Goal: Check status: Check status

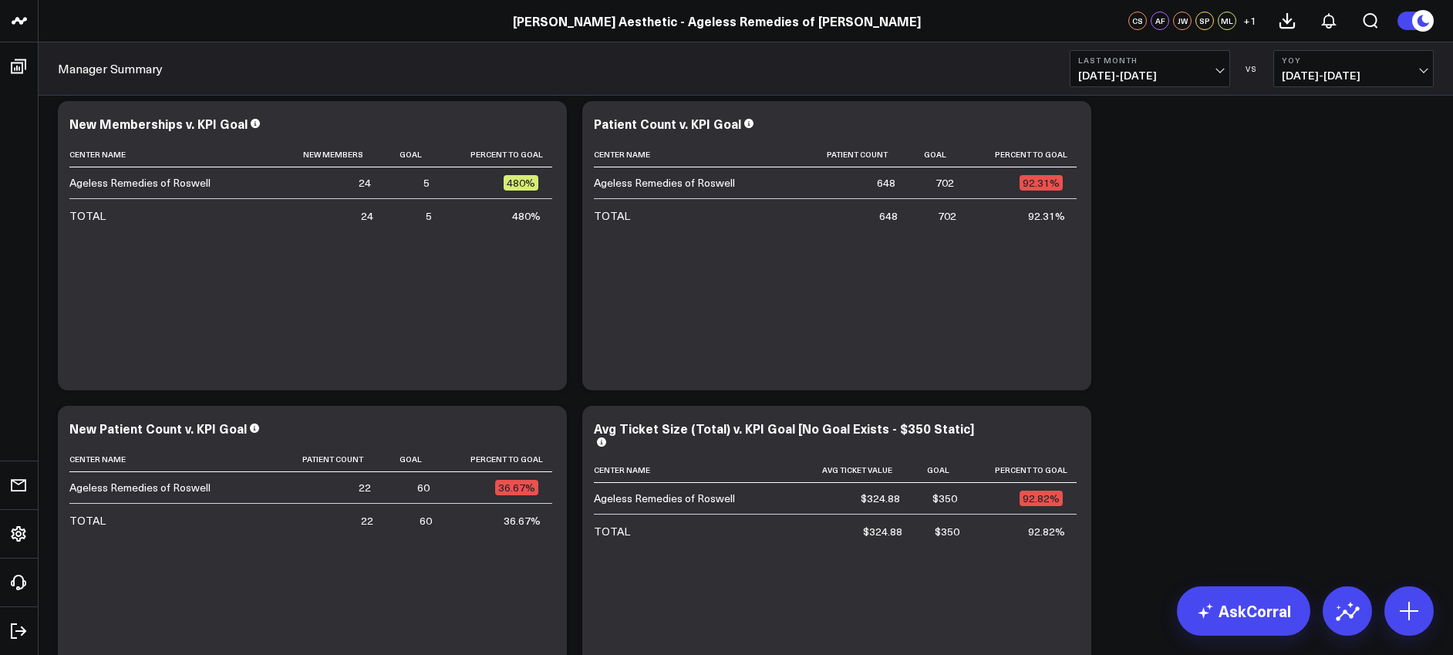
scroll to position [3620, 0]
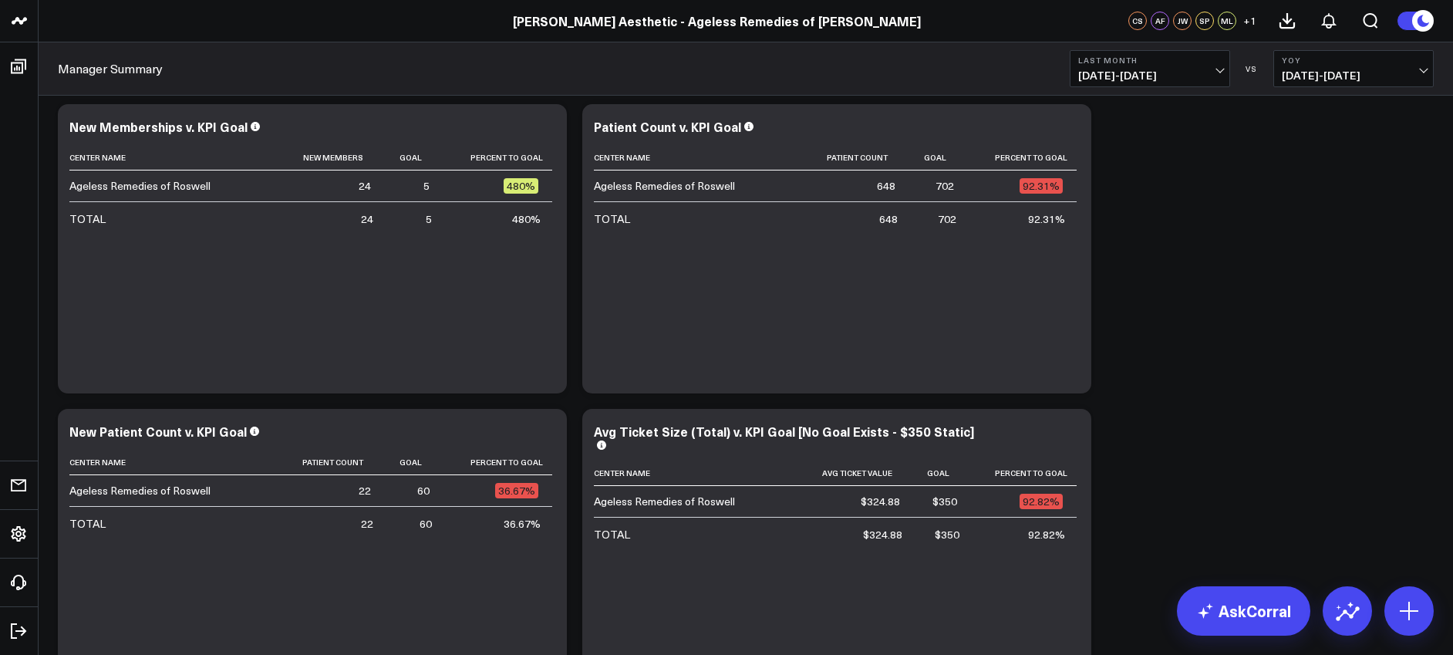
click at [1155, 70] on span "[DATE] - [DATE]" at bounding box center [1149, 75] width 143 height 12
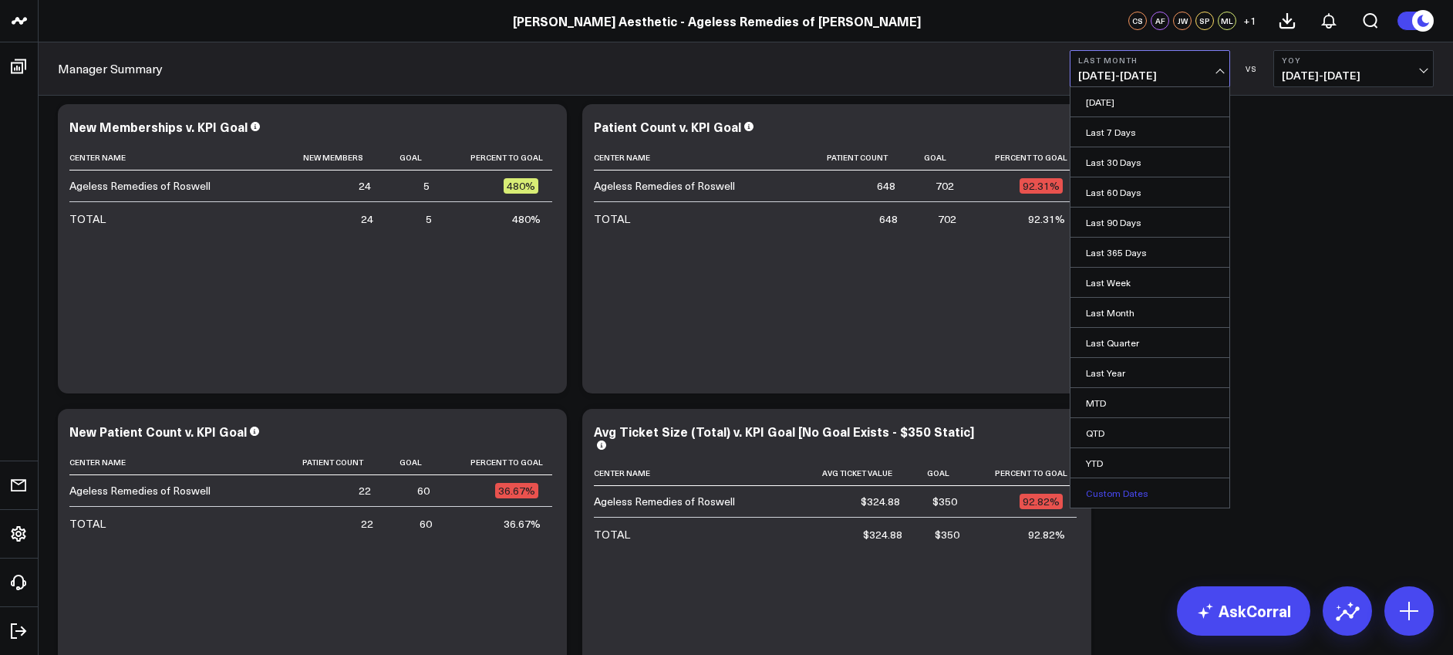
click at [1123, 490] on link "Custom Dates" at bounding box center [1149, 492] width 159 height 29
select select "9"
select select "2025"
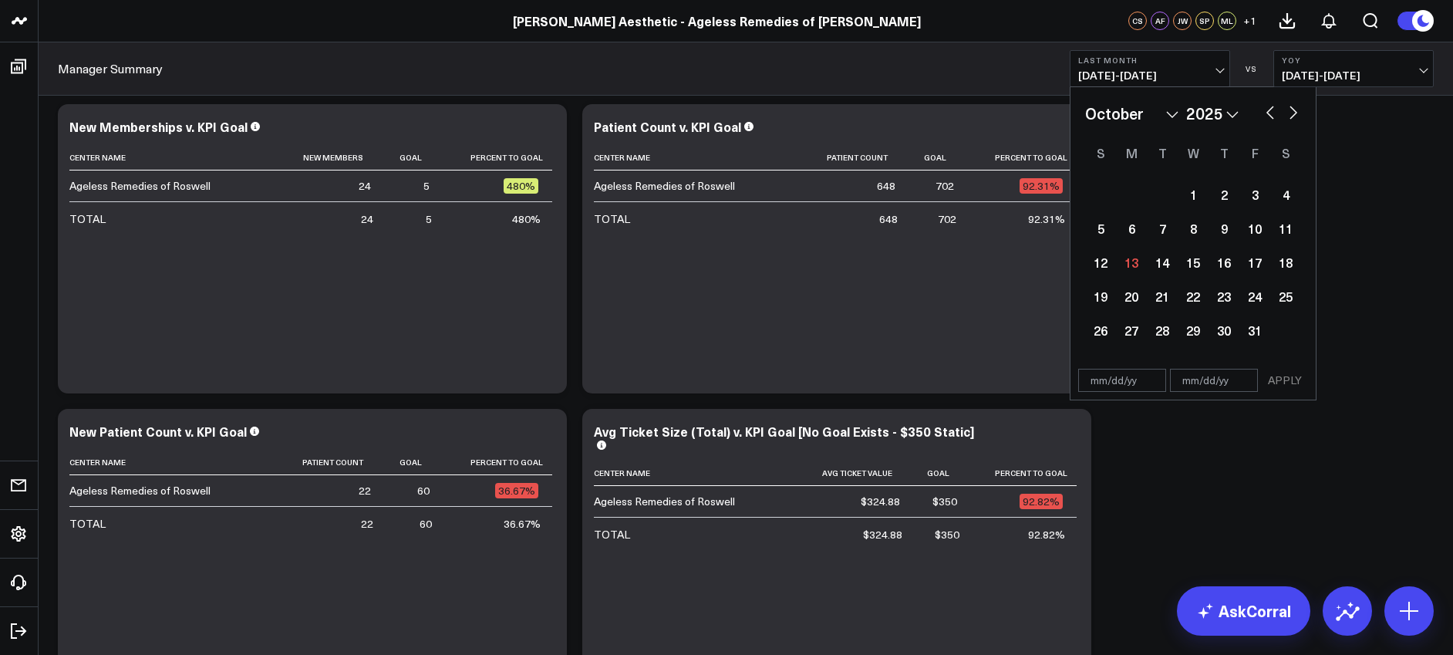
click at [1228, 111] on select "2026 2025 2024 2023 2022 2021 2020 2019 2018 2017 2016 2015 2014 2013 2012 2011…" at bounding box center [1212, 113] width 52 height 23
select select "9"
select select "2024"
click at [1167, 108] on select "January February March April May June July August September October November De…" at bounding box center [1131, 113] width 93 height 23
select select "8"
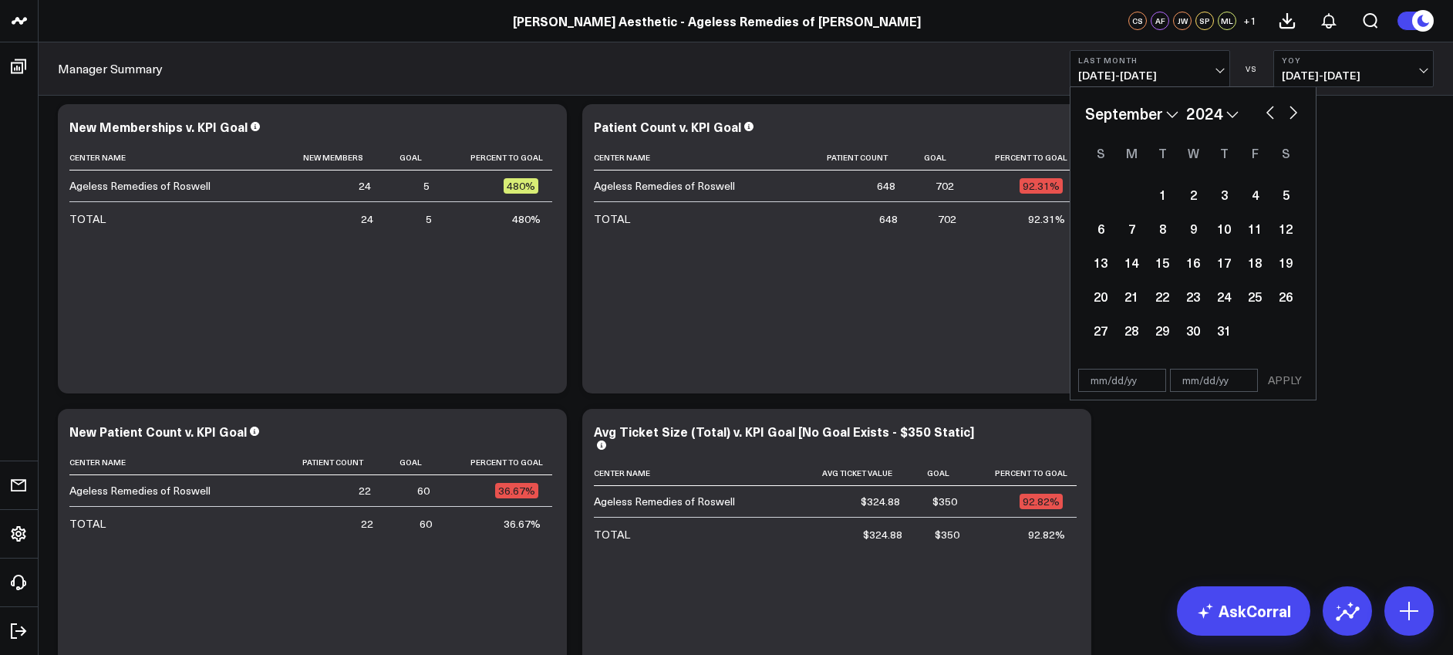
select select "2024"
click at [1095, 193] on div "1" at bounding box center [1100, 194] width 31 height 31
type input "[DATE]"
select select "8"
select select "2024"
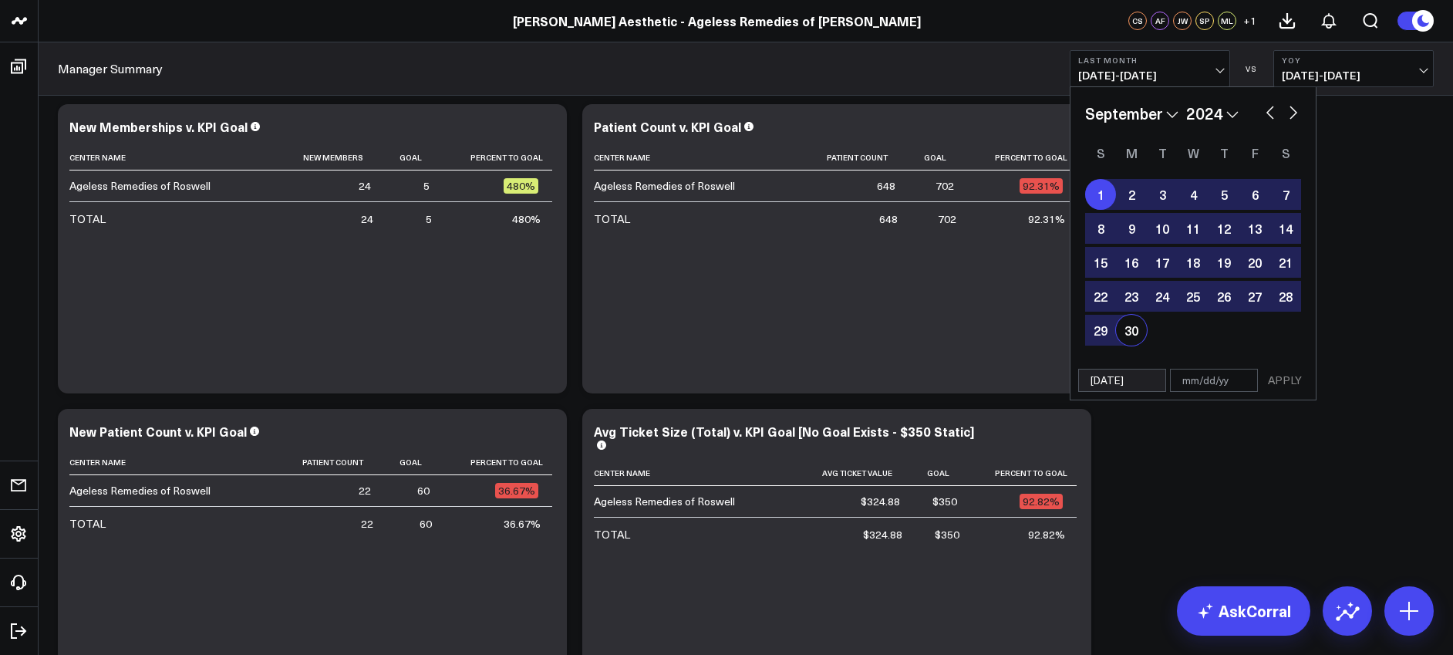
click at [1140, 338] on div "30" at bounding box center [1131, 330] width 31 height 31
type input "[DATE]"
select select "8"
select select "2024"
click at [1295, 379] on button "APPLY" at bounding box center [1284, 380] width 46 height 23
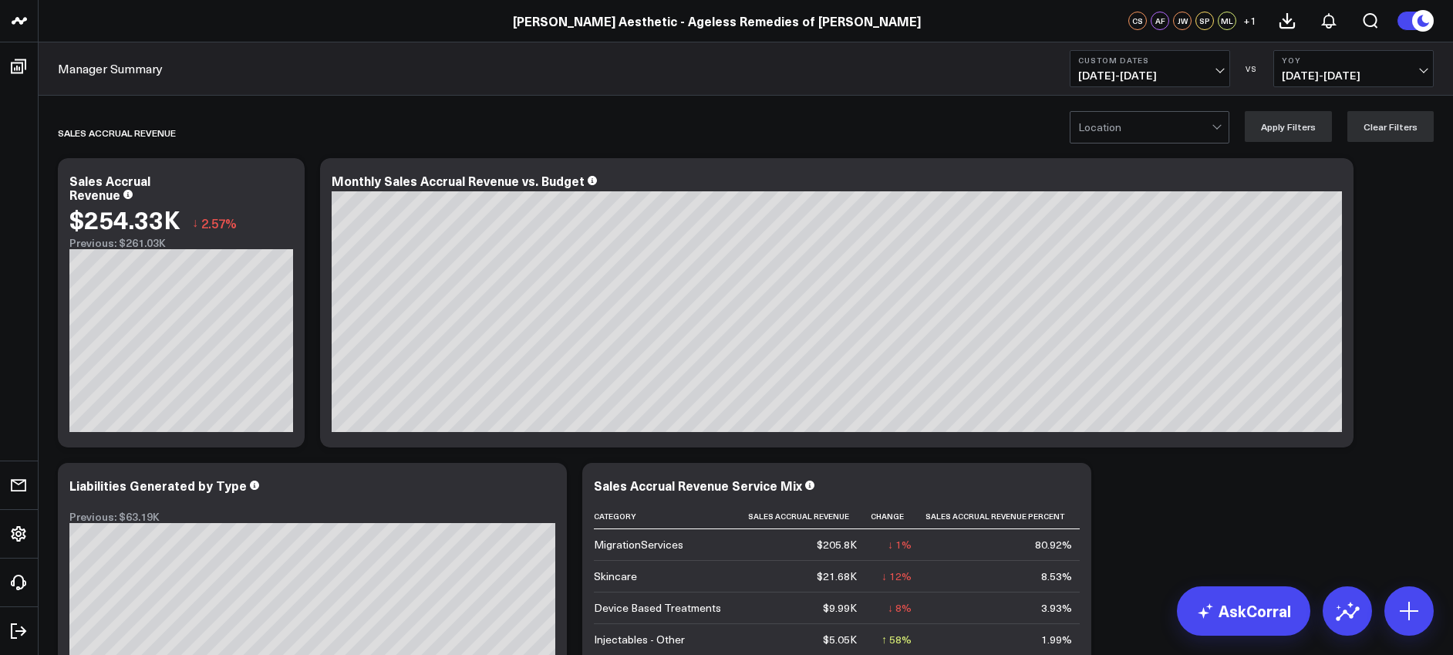
click at [1127, 72] on span "[DATE] - [DATE]" at bounding box center [1149, 75] width 143 height 12
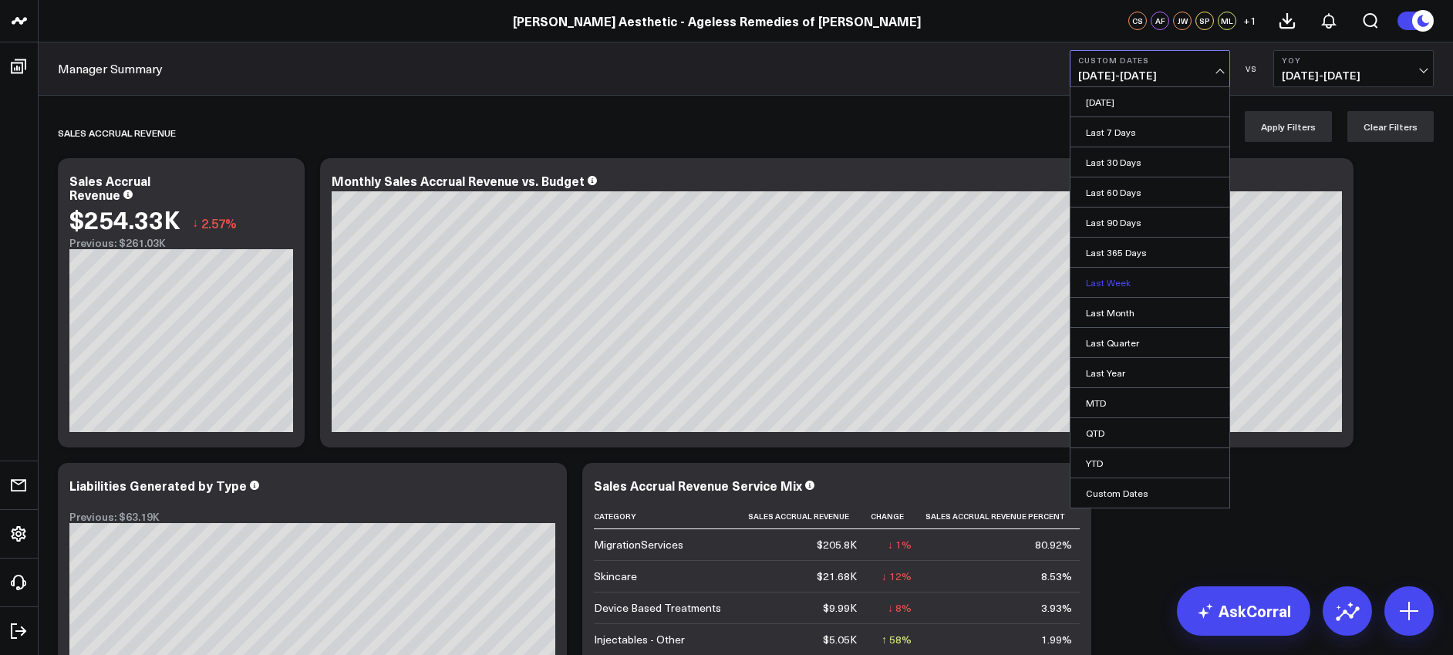
click at [1125, 281] on link "Last Week" at bounding box center [1149, 282] width 159 height 29
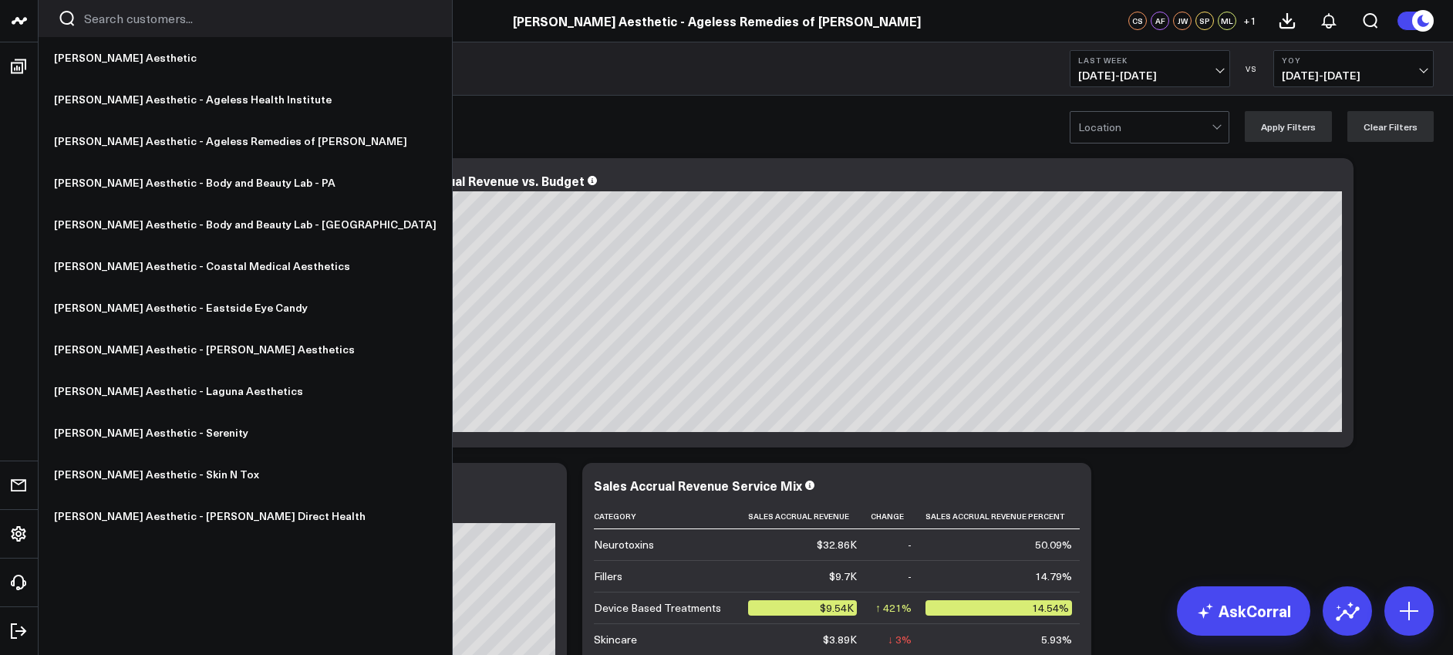
click at [35, 12] on link at bounding box center [19, 21] width 39 height 42
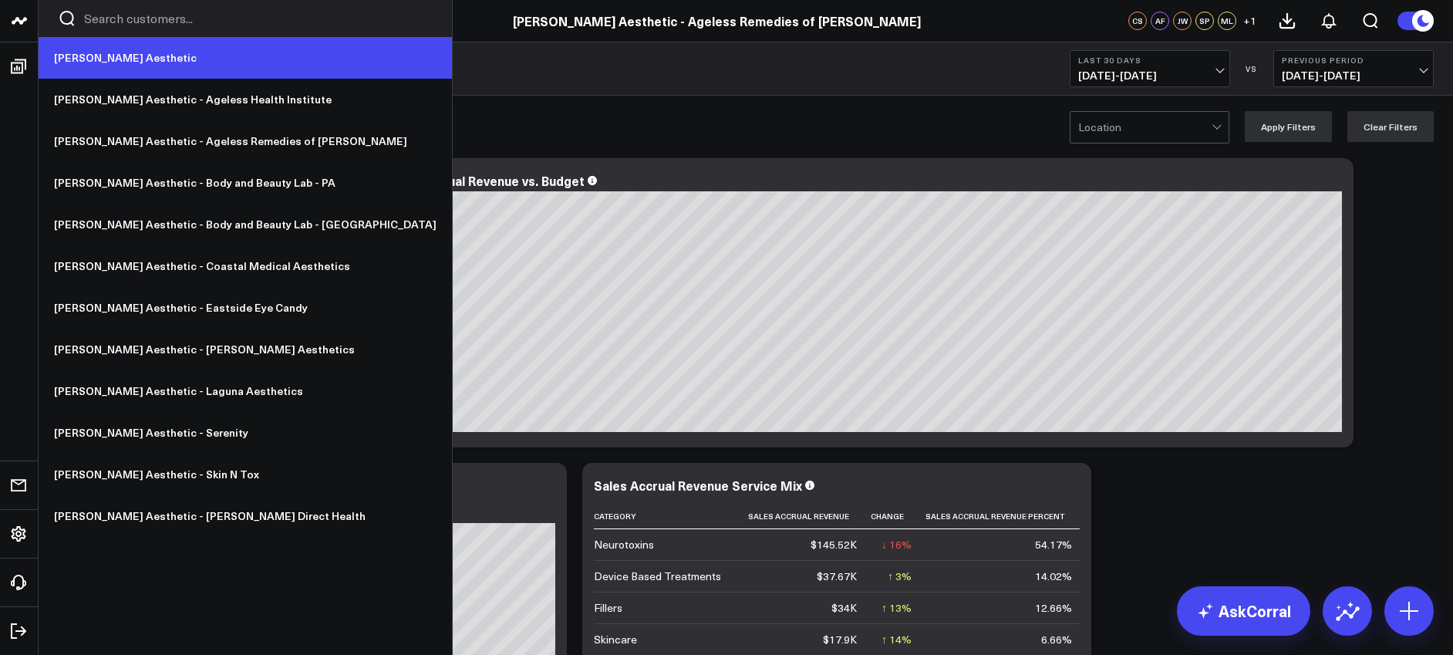
click at [129, 56] on link "[PERSON_NAME] Aesthetic" at bounding box center [245, 58] width 413 height 42
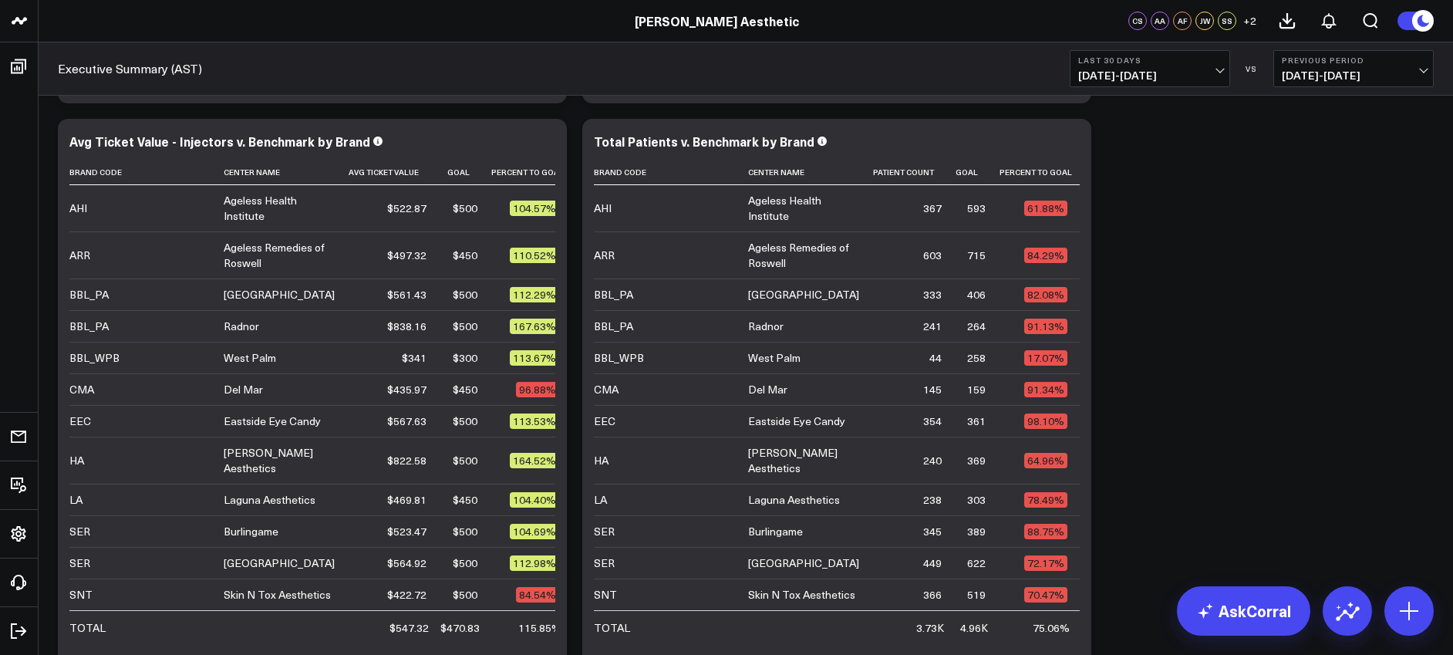
scroll to position [3128, 0]
click at [1153, 66] on button "Last 30 Days 09/13/25 - 10/12/25" at bounding box center [1149, 68] width 160 height 37
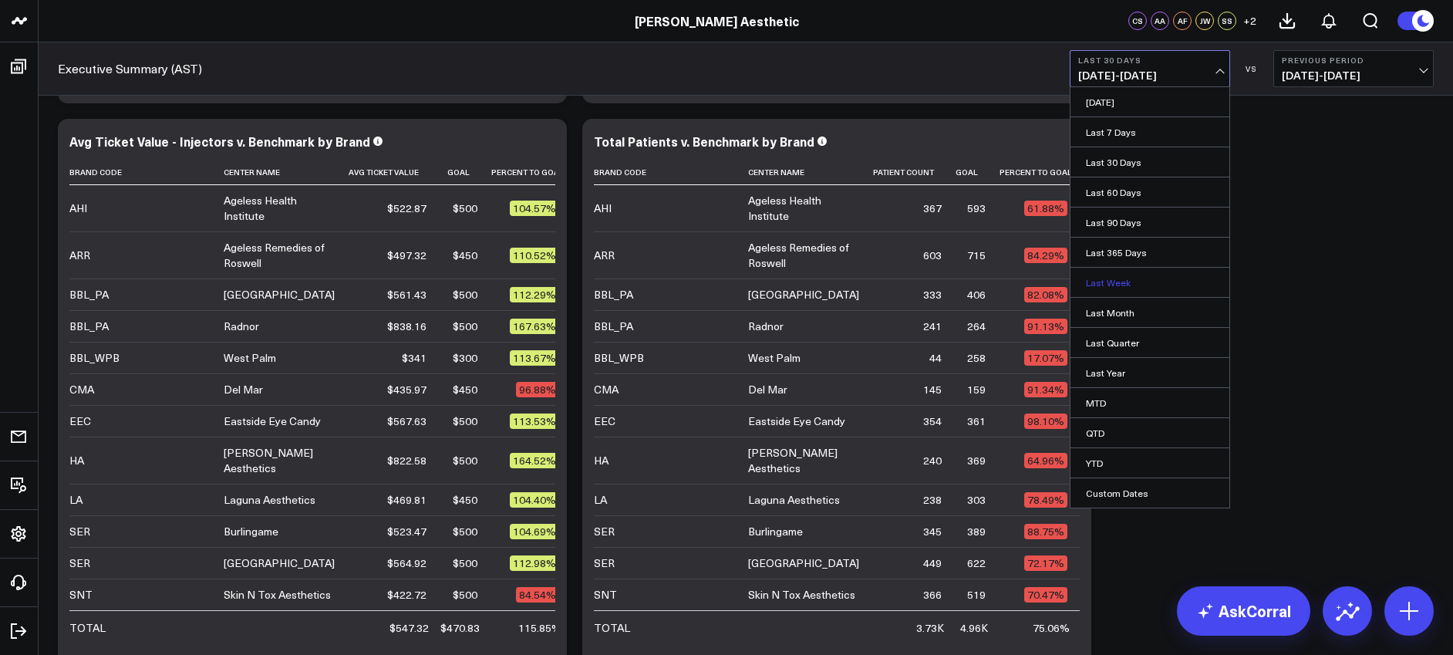
click at [1108, 288] on link "Last Week" at bounding box center [1149, 282] width 159 height 29
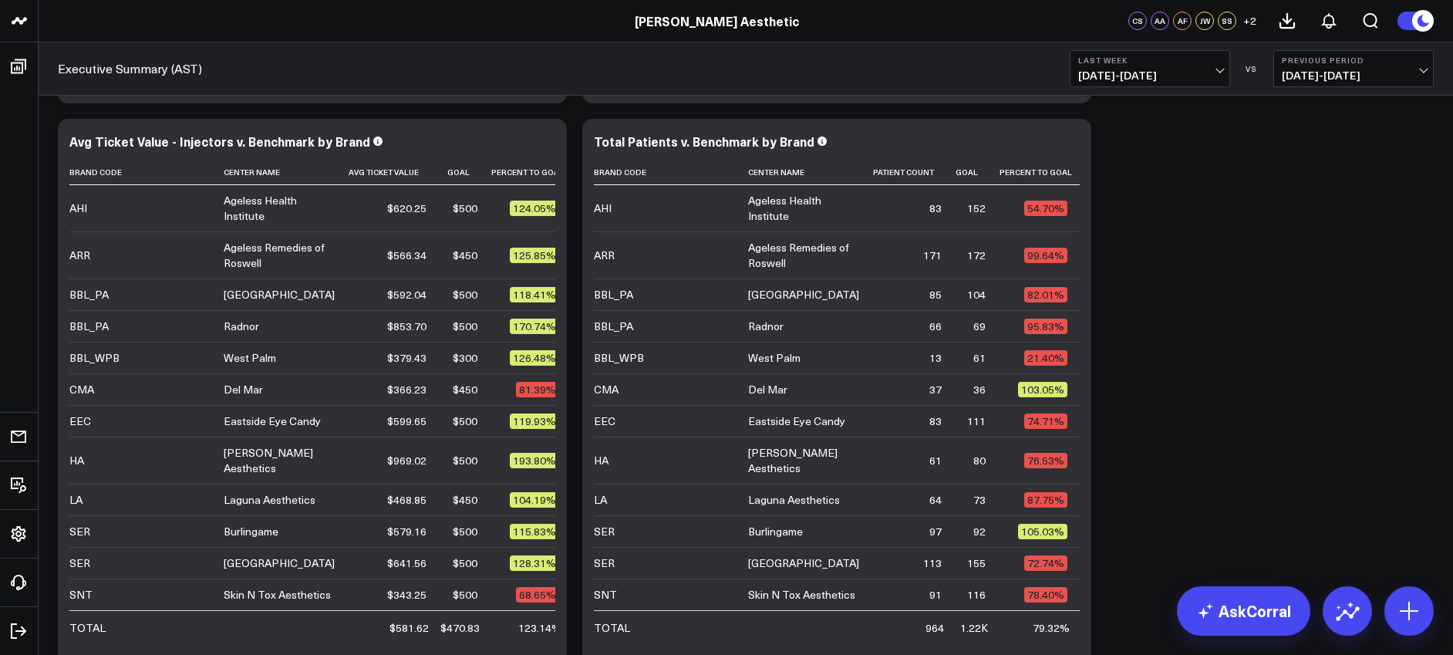
click at [1164, 76] on span "10/05/25 - 10/11/25" at bounding box center [1149, 75] width 143 height 12
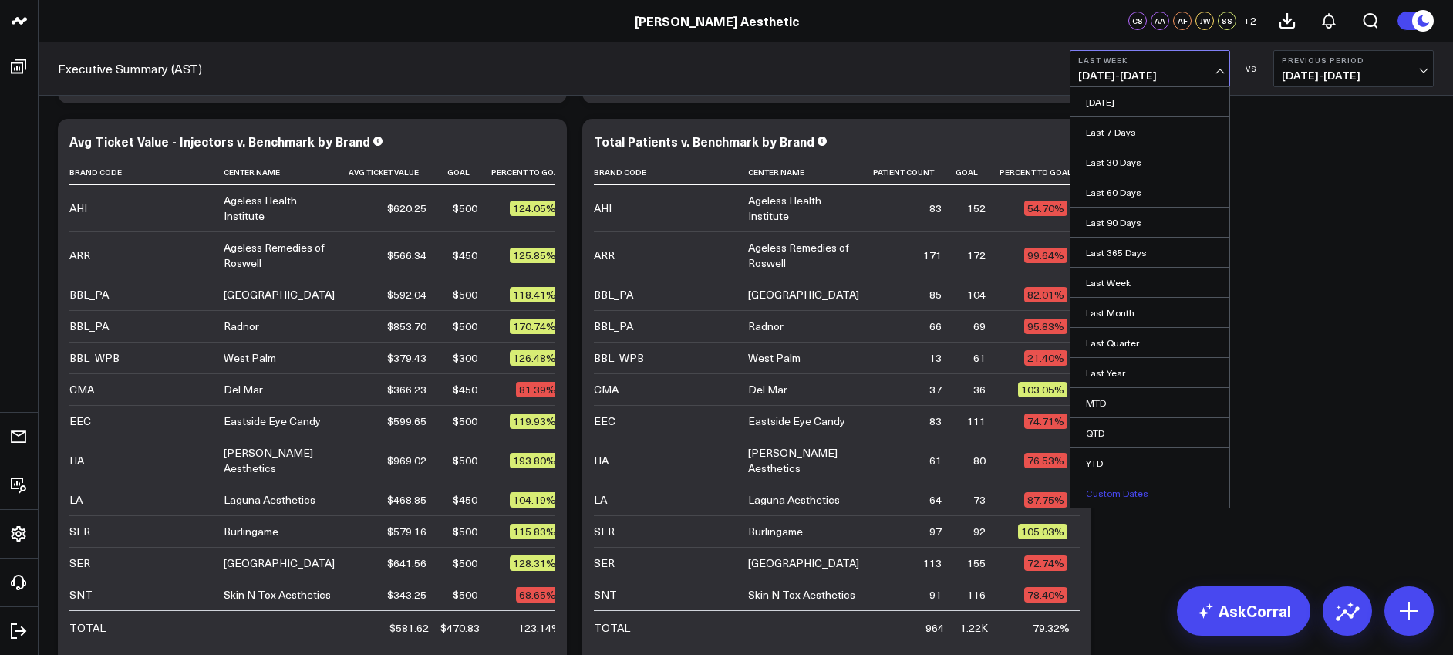
click at [1108, 490] on link "Custom Dates" at bounding box center [1149, 492] width 159 height 29
select select "9"
select select "2025"
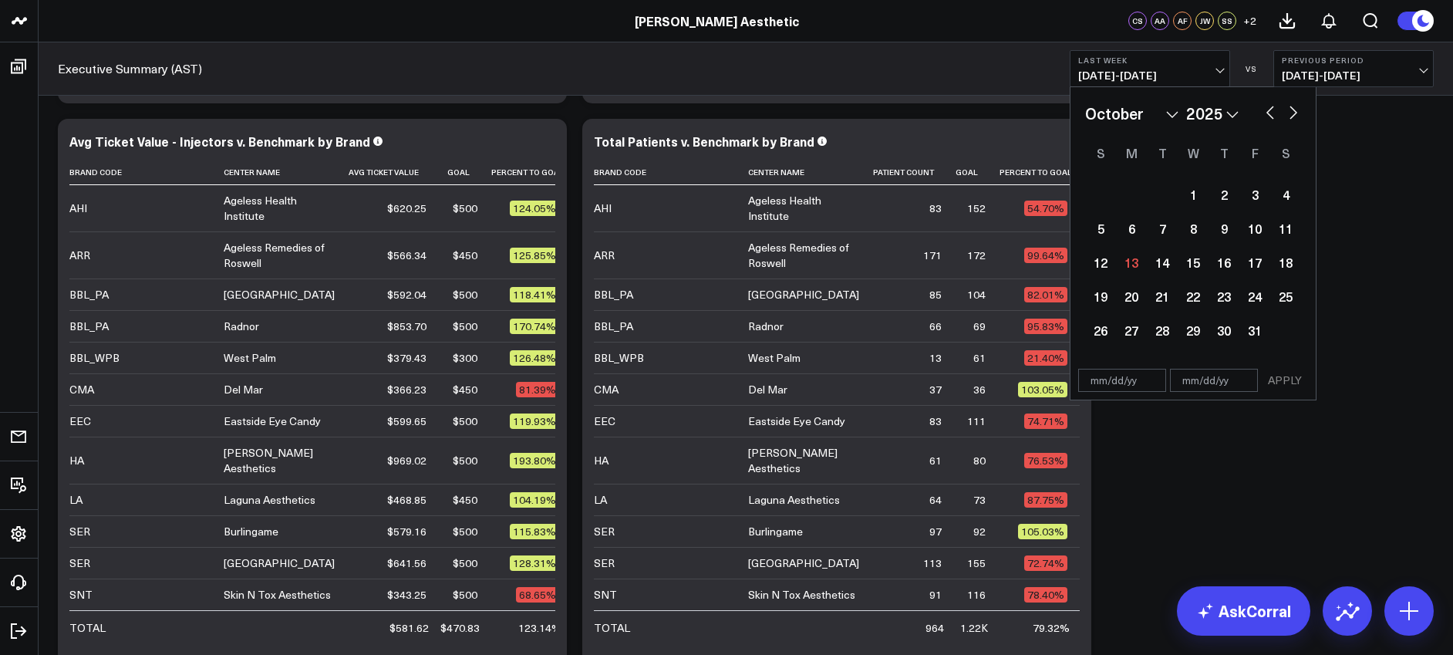
click at [1234, 110] on select "2026 2025 2024 2023 2022 2021 2020 2019 2018 2017 2016 2015 2014 2013 2012 2011…" at bounding box center [1212, 113] width 52 height 23
select select "9"
select select "2024"
click at [1097, 231] on div "6" at bounding box center [1100, 228] width 31 height 31
type input "10/06/24"
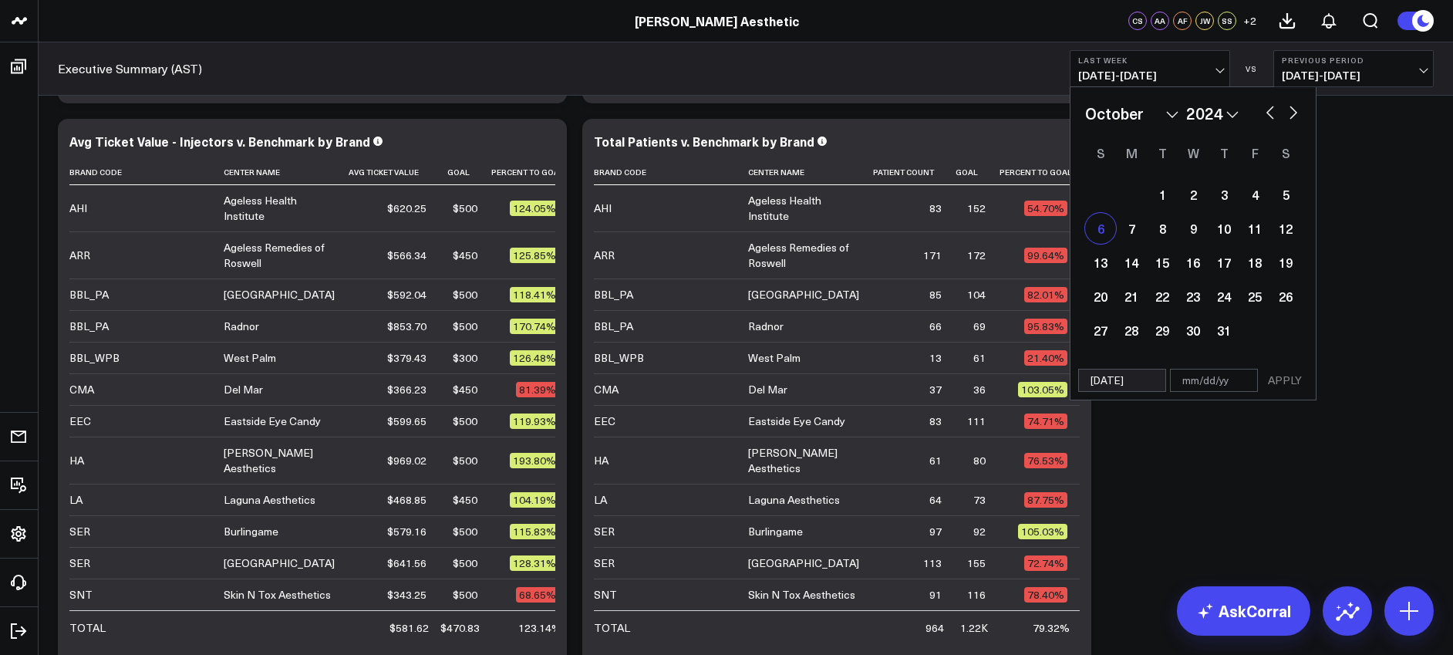
select select "9"
select select "2024"
click at [1288, 231] on div "12" at bounding box center [1285, 228] width 31 height 31
type input "10/12/24"
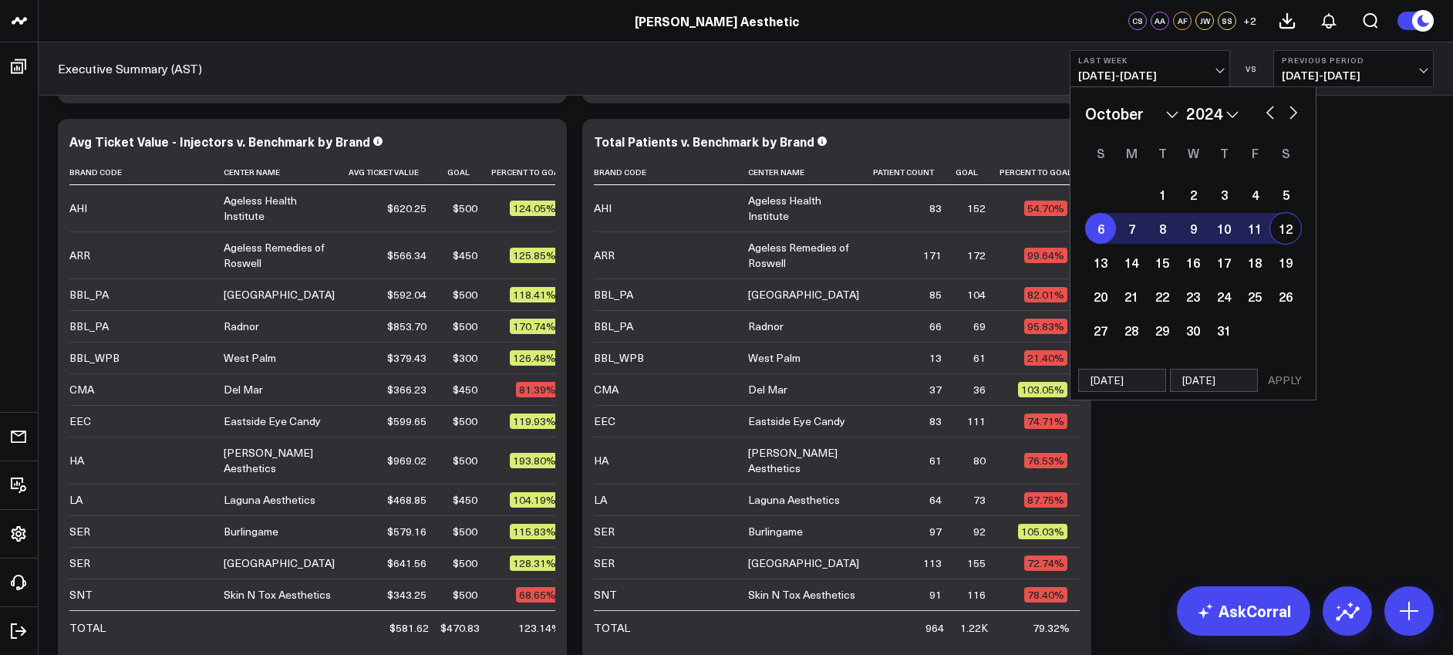
select select "9"
select select "2024"
click at [1285, 384] on button "APPLY" at bounding box center [1284, 380] width 46 height 23
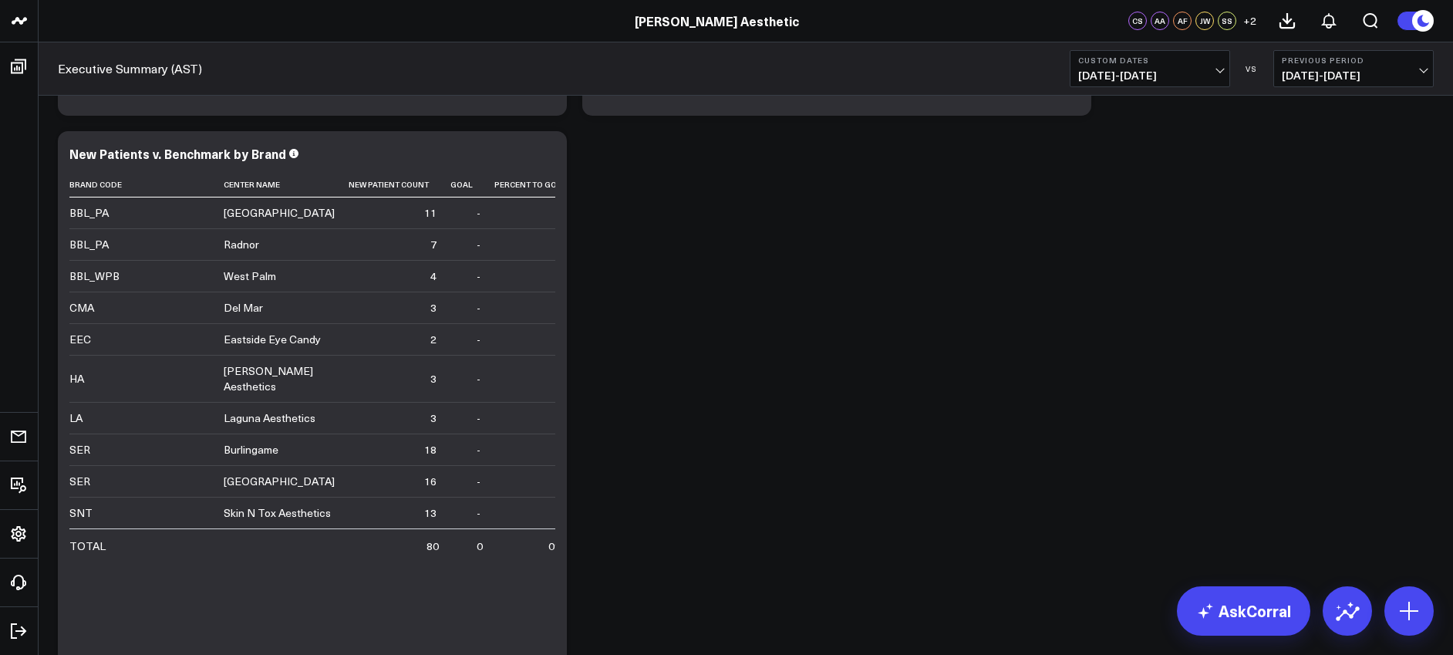
scroll to position [3726, 0]
click at [1143, 66] on button "Custom Dates 10/06/24 - 10/12/24" at bounding box center [1149, 68] width 160 height 37
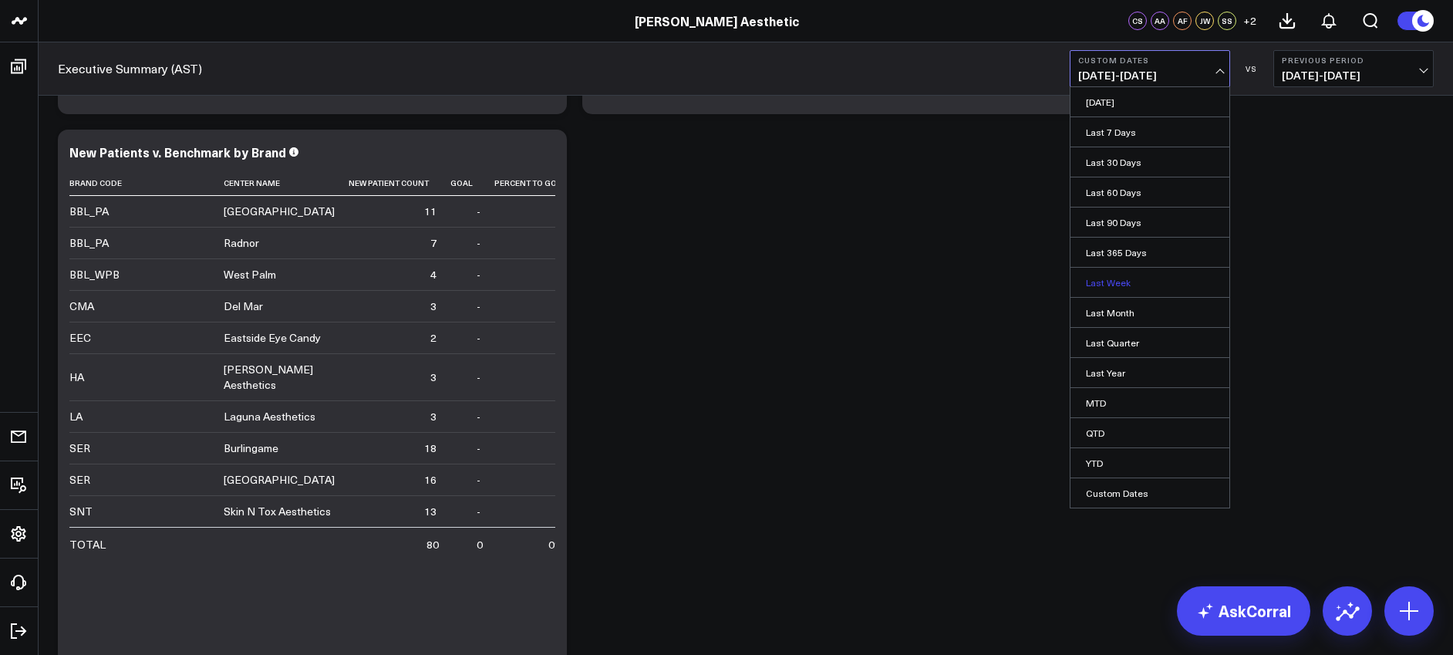
click at [1119, 272] on link "Last Week" at bounding box center [1149, 282] width 159 height 29
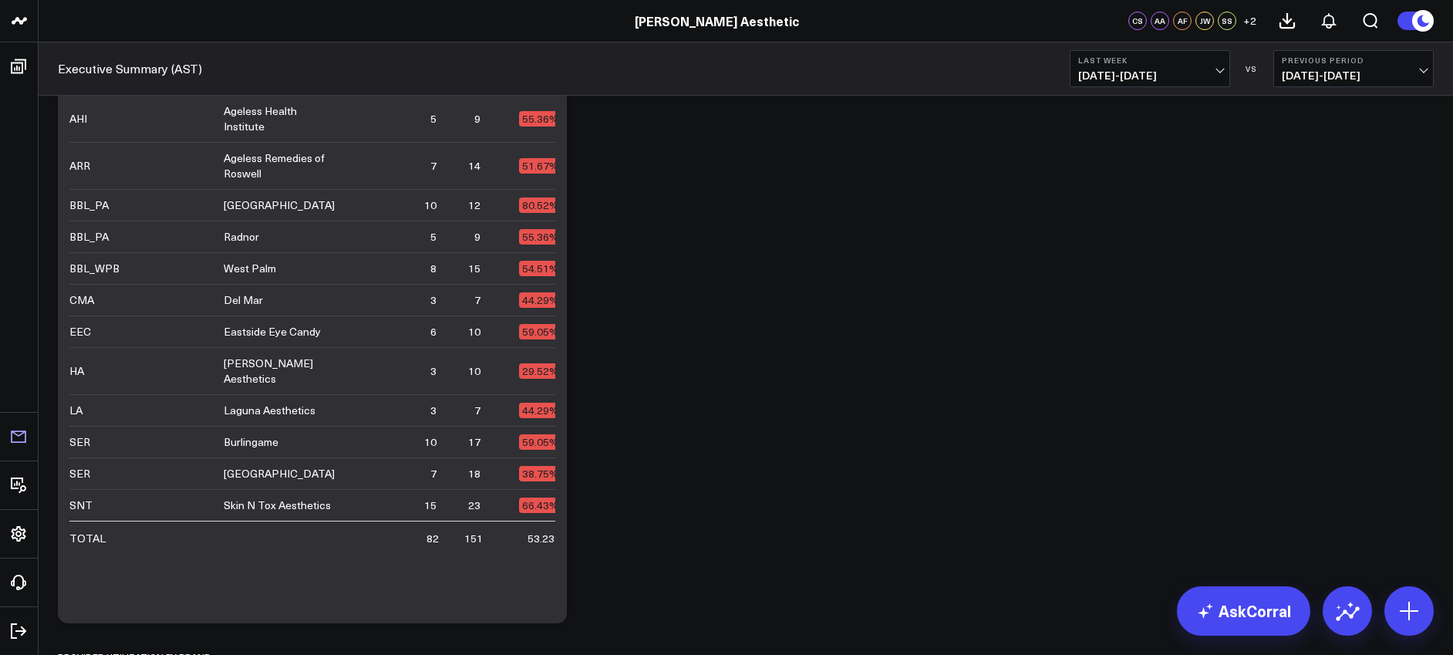
scroll to position [3813, 0]
